Goal: Information Seeking & Learning: Understand process/instructions

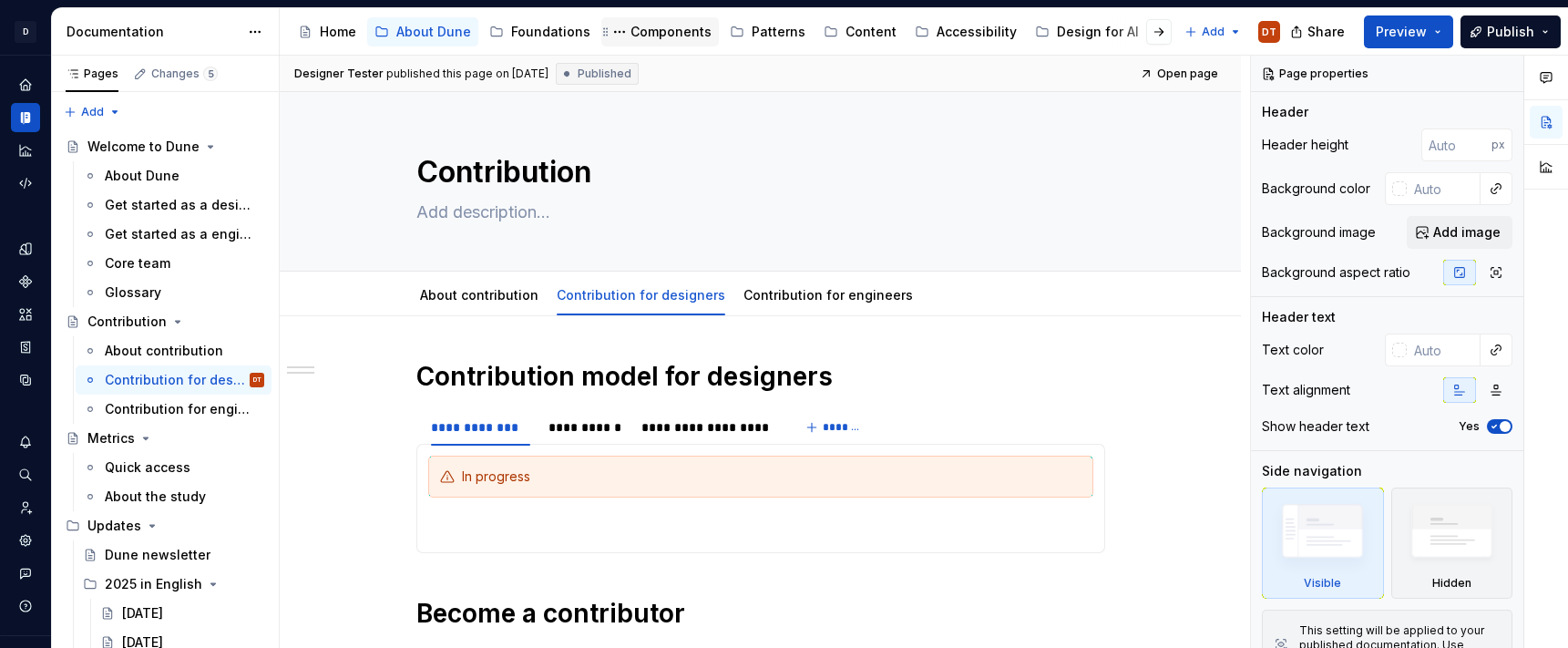
click at [676, 31] on div "Components" at bounding box center [671, 31] width 81 height 18
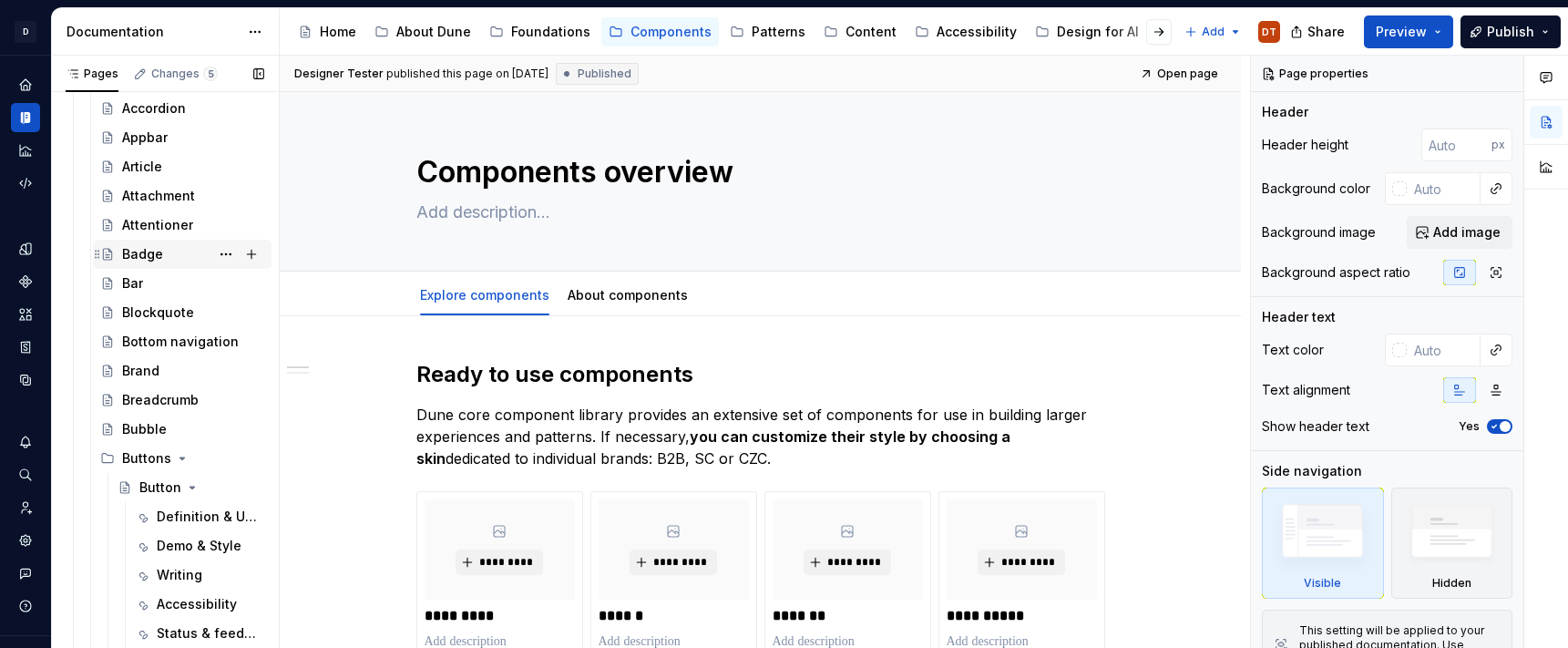
scroll to position [189, 0]
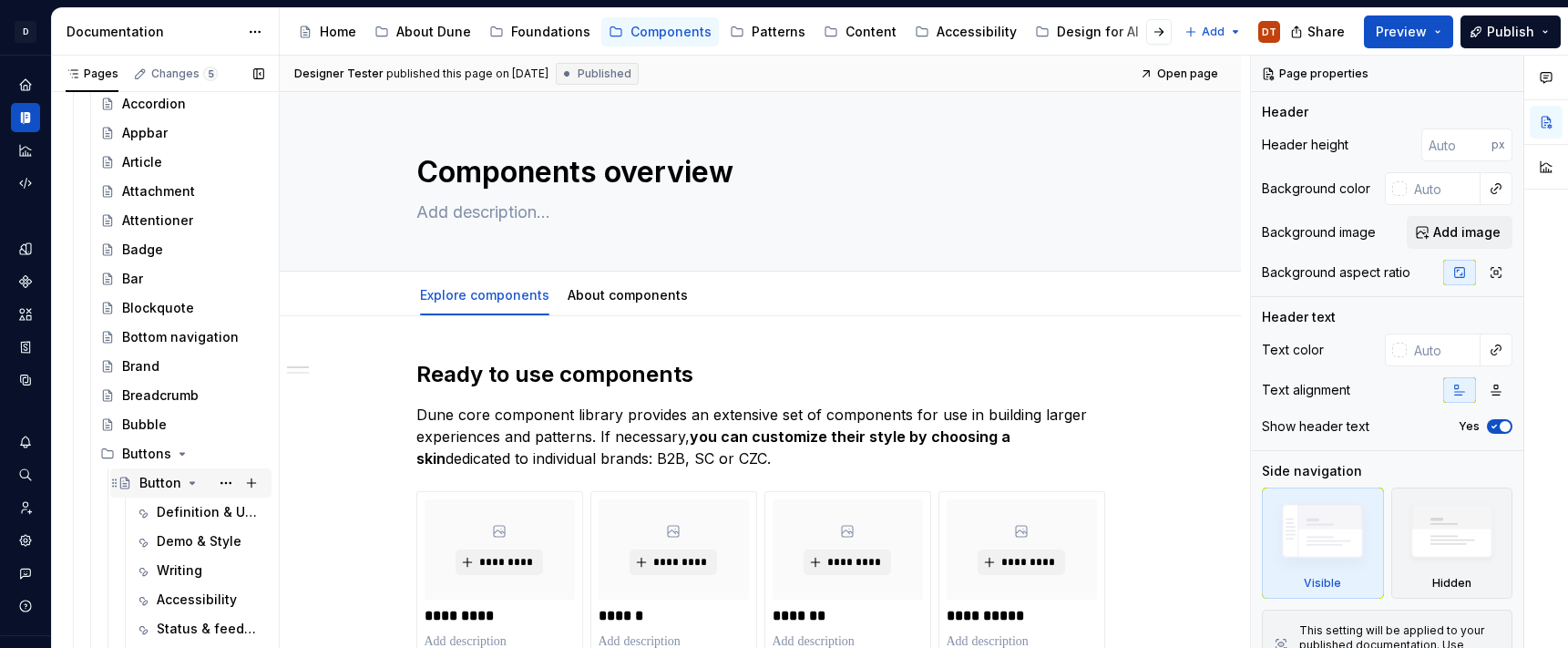
click at [152, 485] on div "Button" at bounding box center [160, 482] width 42 height 18
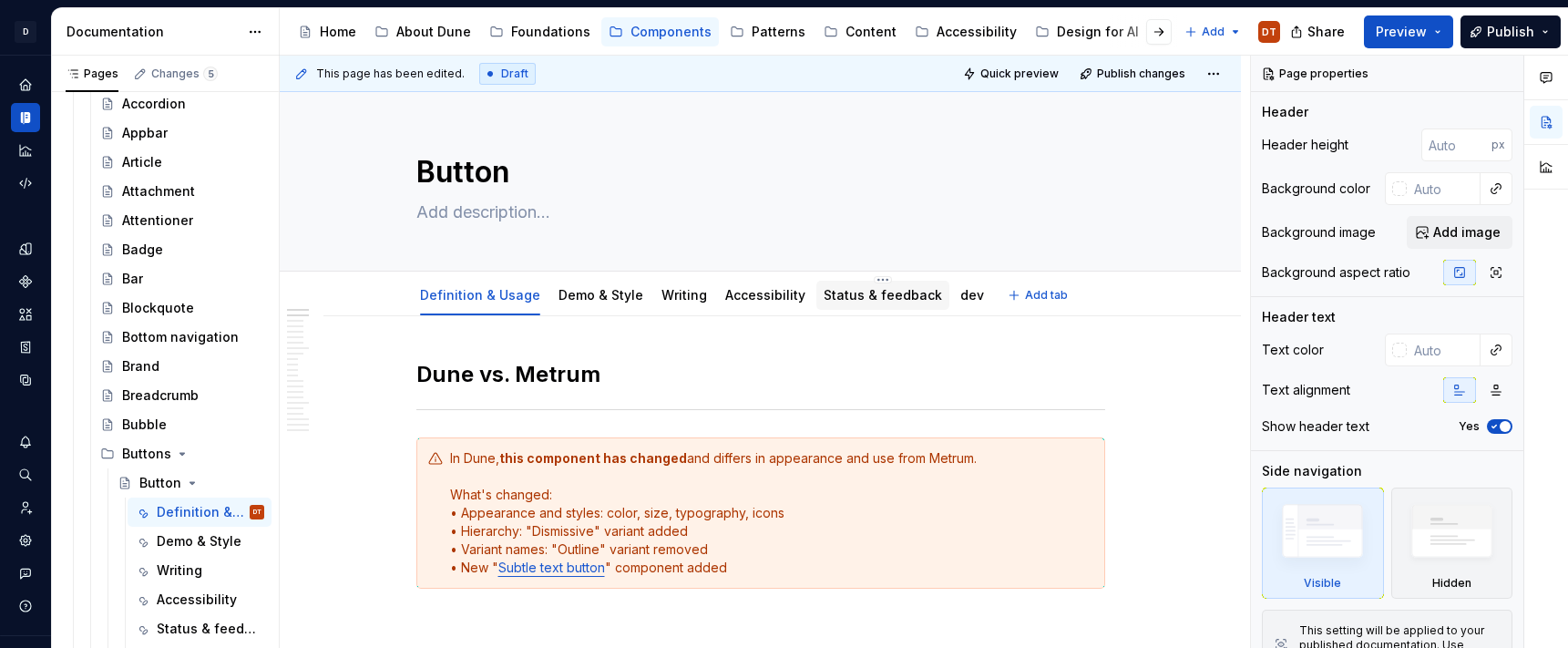
click at [911, 288] on link "Status & feedback" at bounding box center [883, 294] width 118 height 15
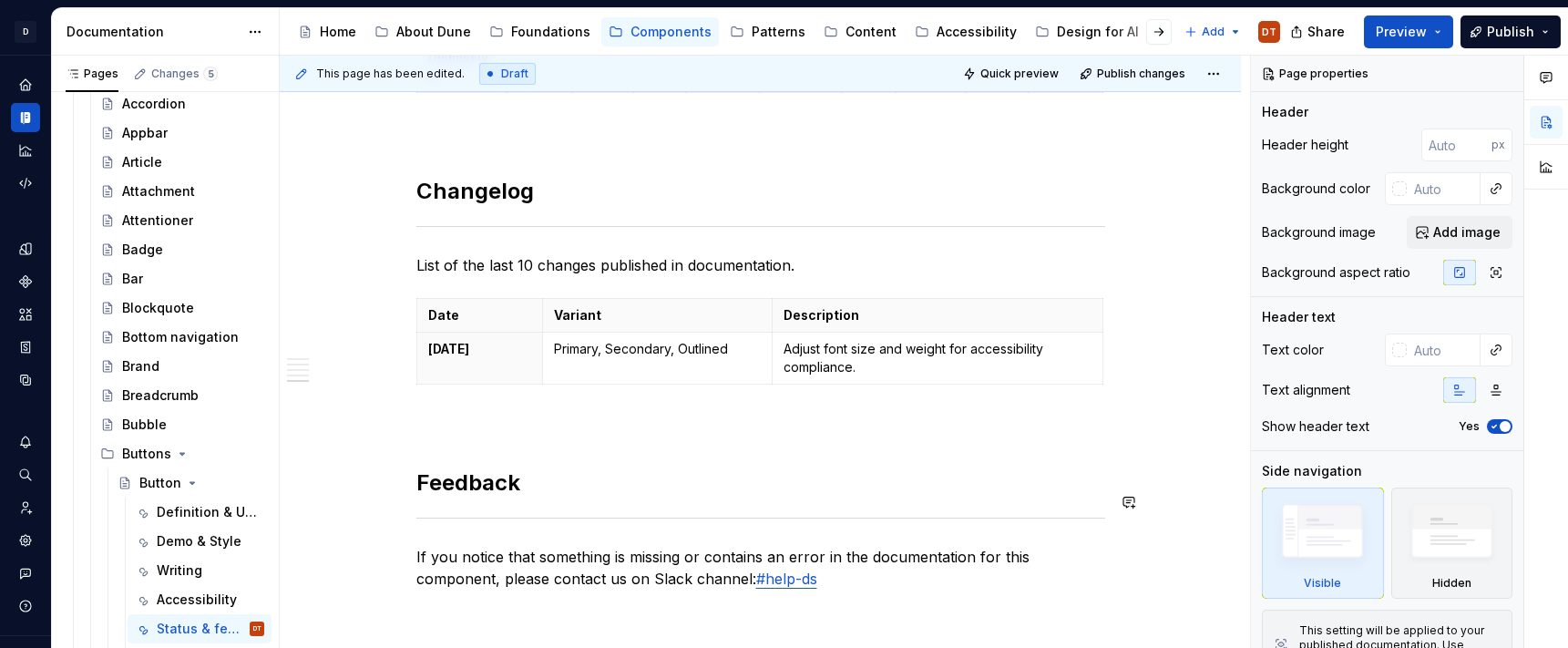
scroll to position [1335, 0]
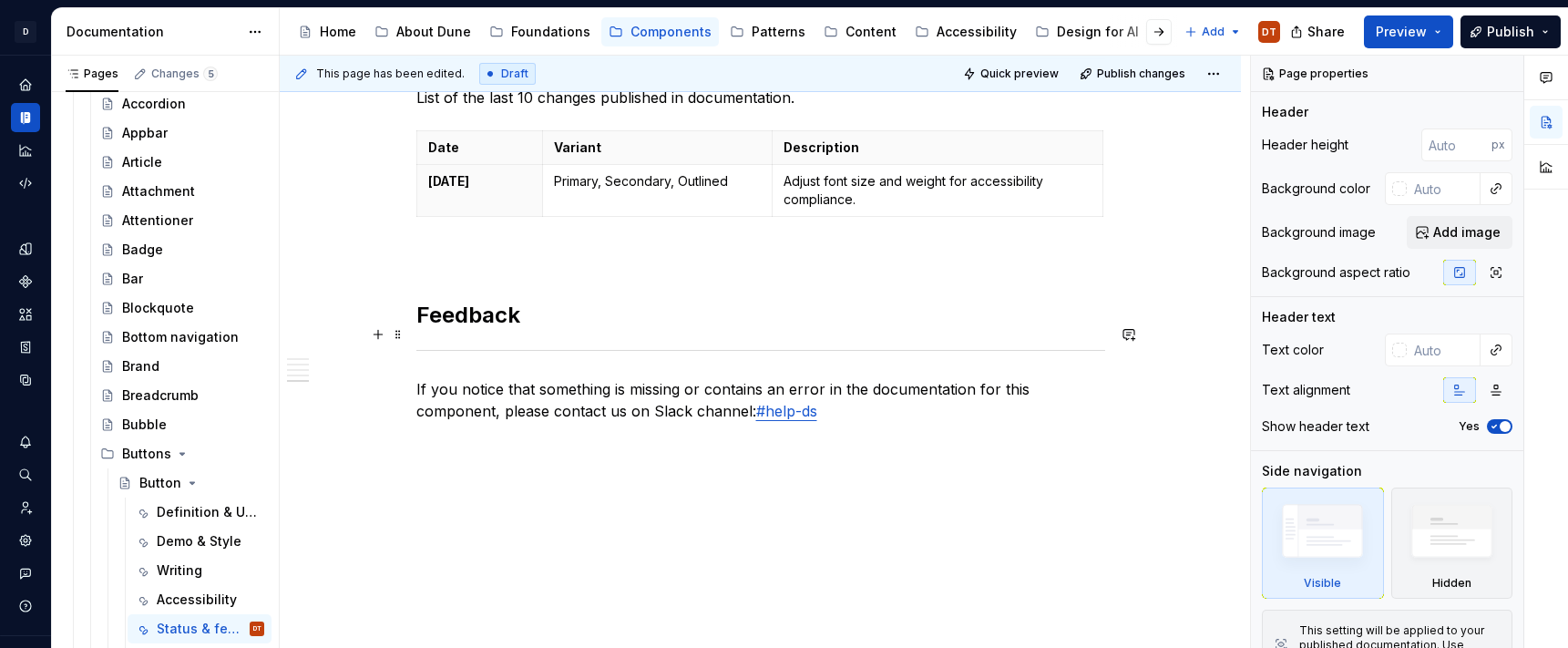
type textarea "*"
